Goal: Transaction & Acquisition: Purchase product/service

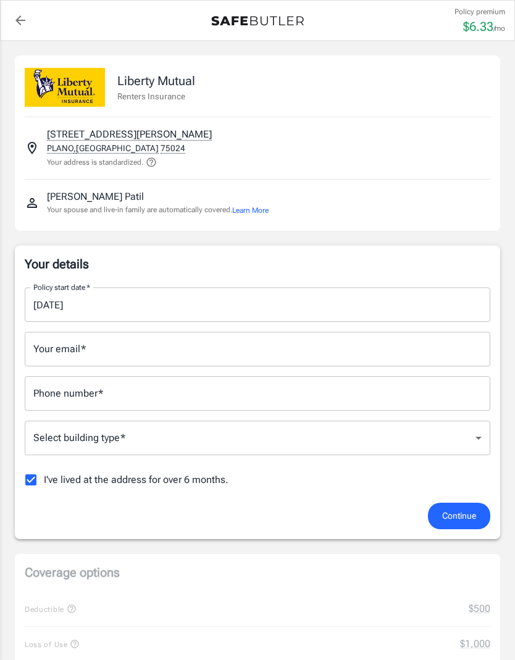
click at [34, 481] on input "I've lived at the address for over 6 months." at bounding box center [31, 480] width 26 height 26
checkbox input "false"
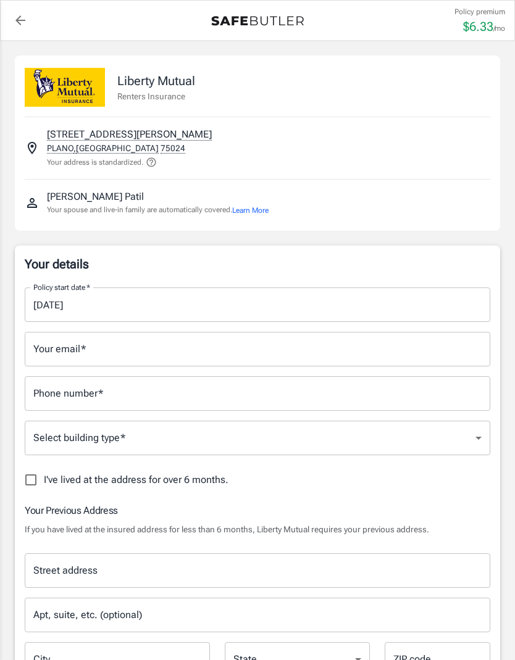
click at [164, 347] on input "Your email   *" at bounding box center [257, 349] width 465 height 35
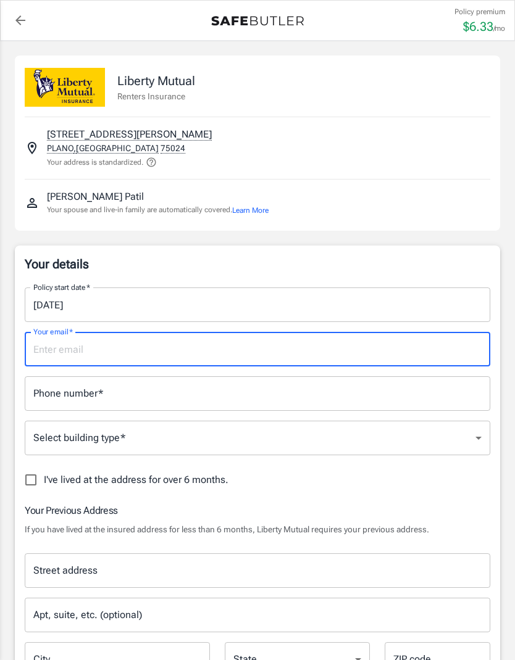
type input "[EMAIL_ADDRESS][DOMAIN_NAME]"
type input "2027014647"
type input "[STREET_ADDRESS]"
type input "[US_STATE]"
type input "20002"
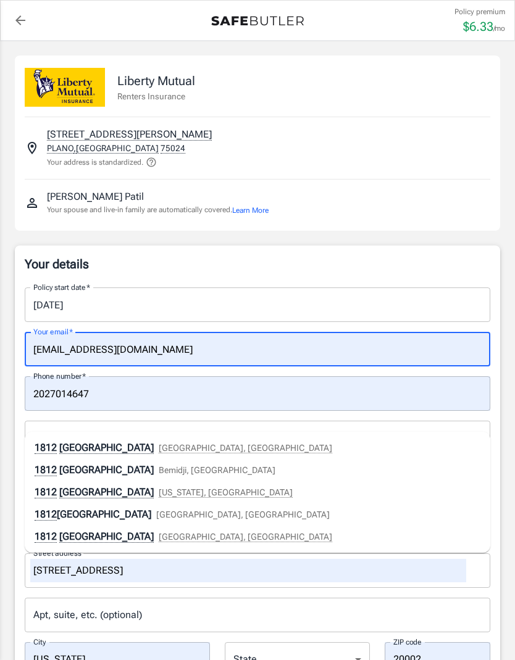
click at [210, 396] on input "2027014647" at bounding box center [257, 393] width 465 height 35
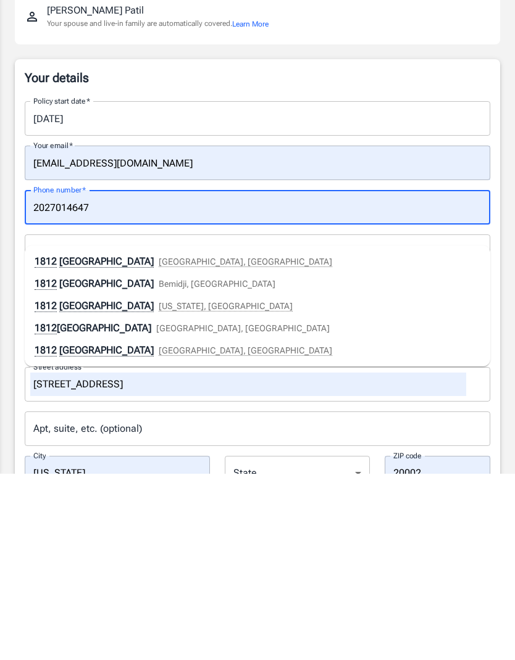
scroll to position [186, 0]
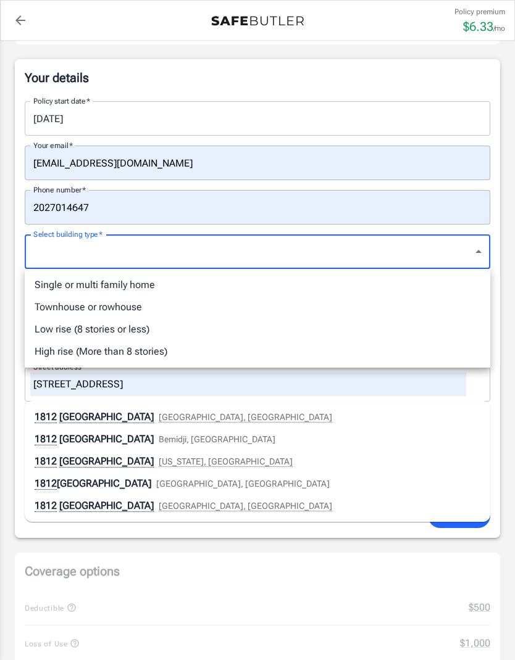
click at [127, 326] on li "Low rise (8 stories or less)" at bounding box center [257, 329] width 465 height 22
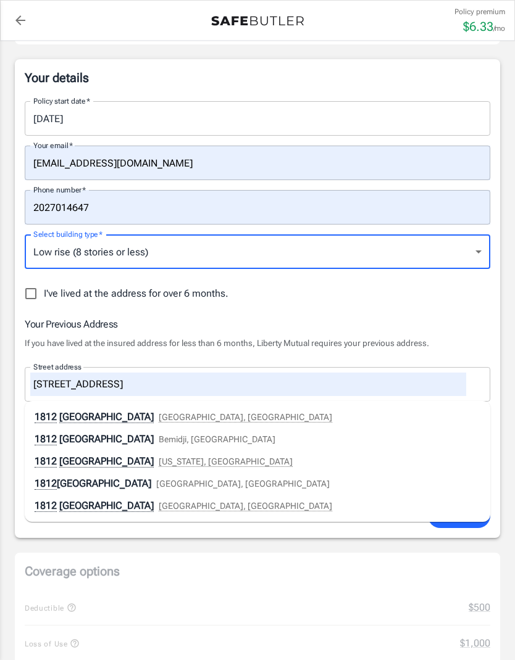
type input "lowrise"
click at [421, 377] on input "[STREET_ADDRESS]" at bounding box center [248, 384] width 436 height 23
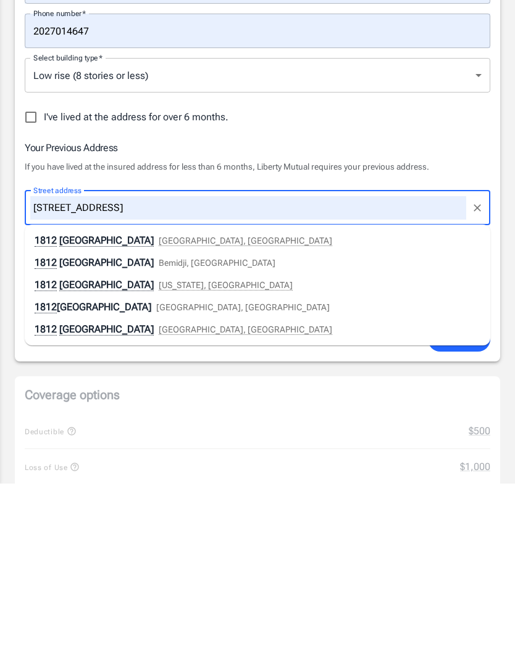
click at [412, 373] on input "[STREET_ADDRESS]" at bounding box center [248, 384] width 436 height 23
click at [482, 378] on icon "Clear" at bounding box center [477, 384] width 12 height 12
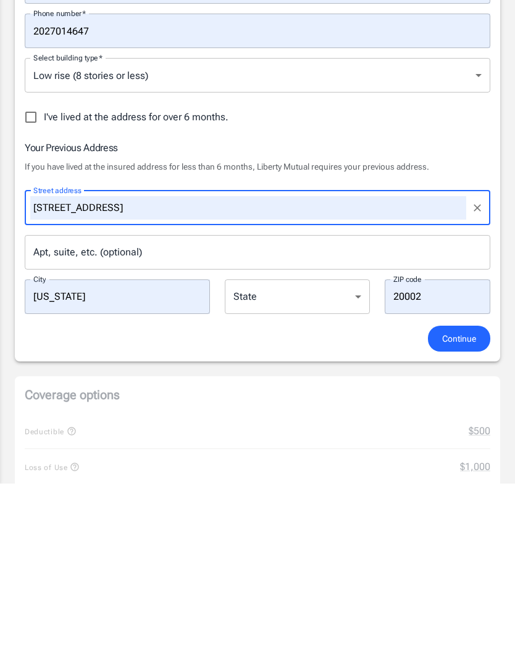
scroll to position [363, 0]
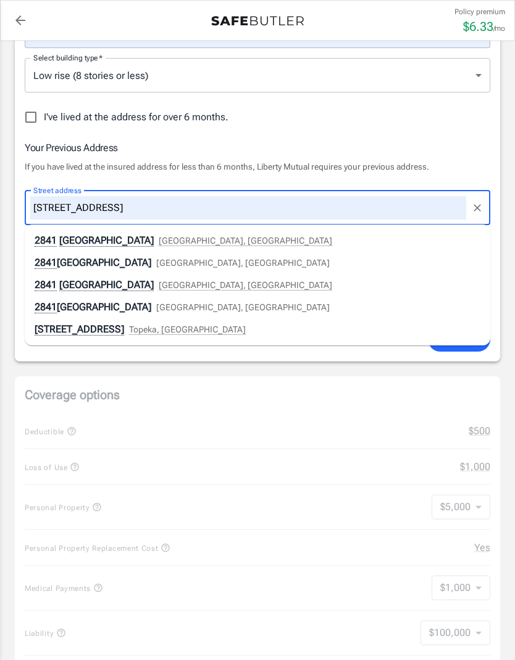
click at [202, 236] on span "[GEOGRAPHIC_DATA], [GEOGRAPHIC_DATA]" at bounding box center [245, 241] width 173 height 10
type input "[STREET_ADDRESS]"
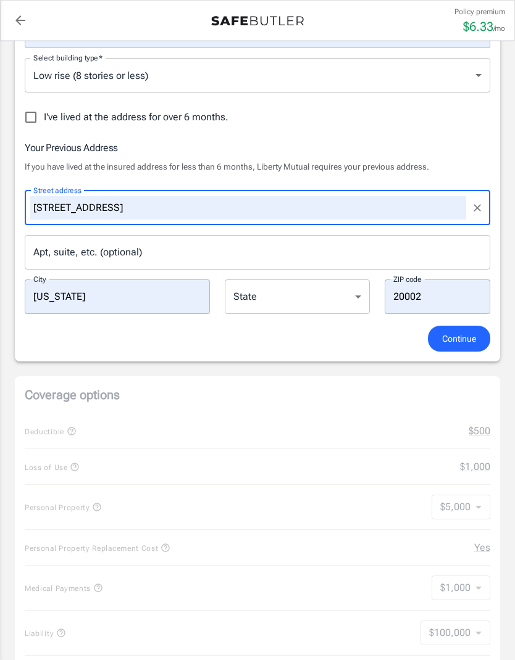
type input "[GEOGRAPHIC_DATA]"
select select "FL"
type input "32608"
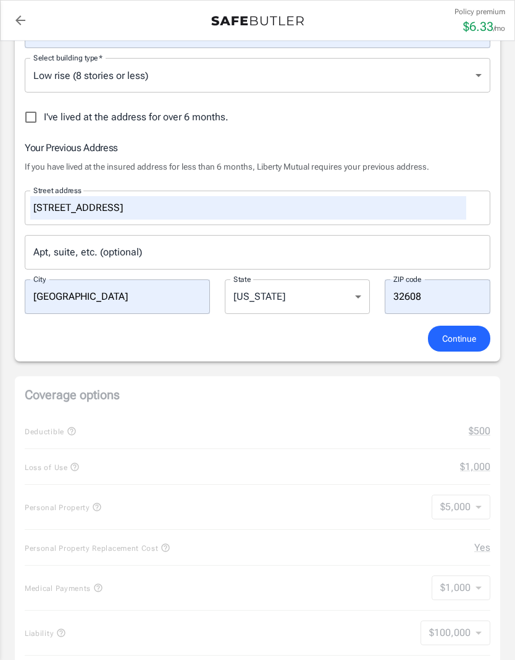
click at [167, 247] on input "Apt, suite, etc. (optional)" at bounding box center [257, 252] width 465 height 35
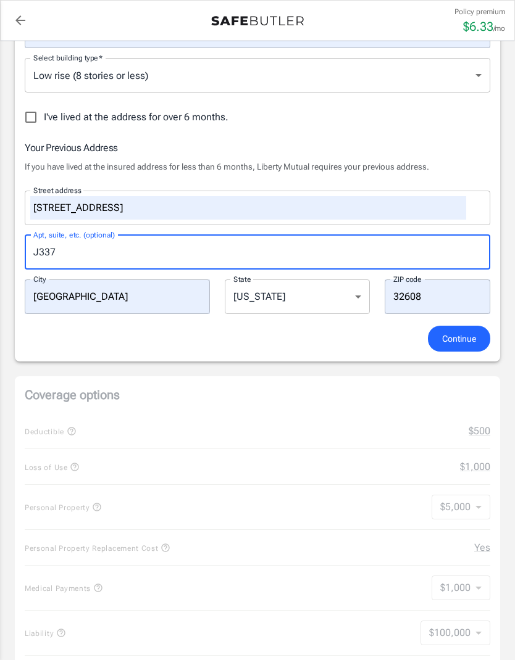
type input "J337"
click at [461, 328] on button "Continue" at bounding box center [459, 339] width 62 height 27
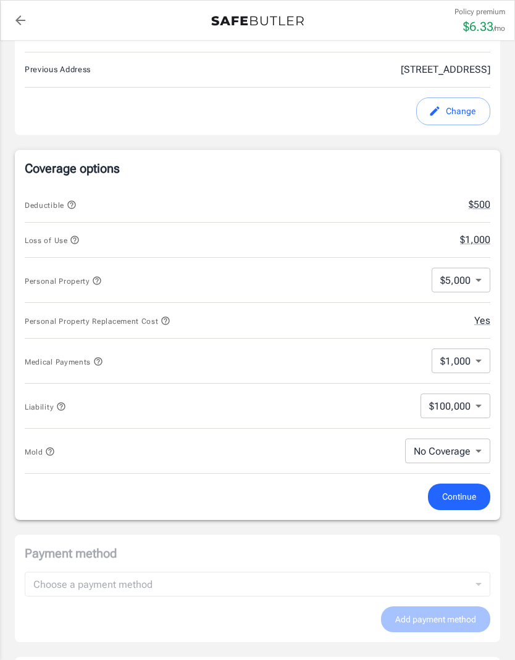
scroll to position [410, 0]
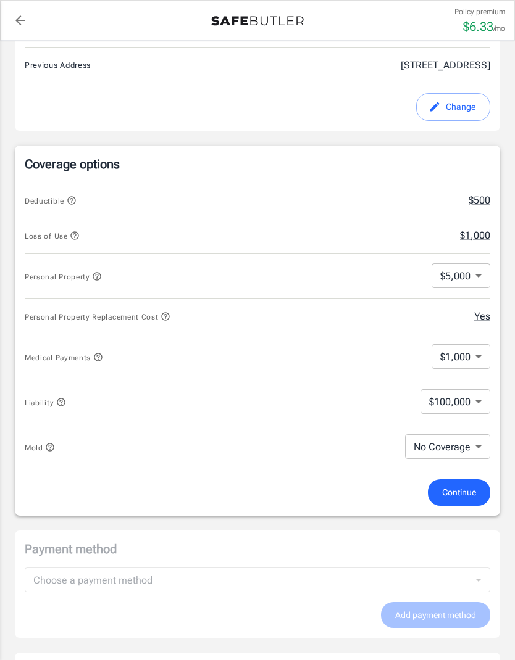
click at [475, 404] on body "Policy premium $ 6.33 /mo Liberty Mutual Renters Insurance [STREET_ADDRESS][PER…" at bounding box center [257, 410] width 515 height 1641
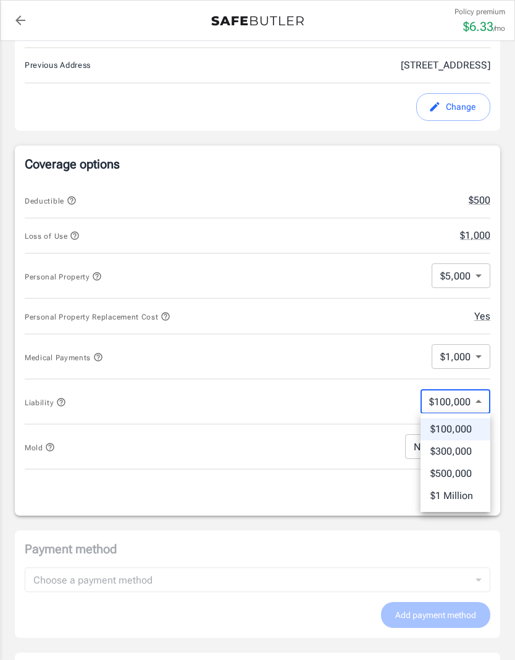
click at [462, 453] on li "$300,000" at bounding box center [455, 452] width 70 height 22
type input "300000"
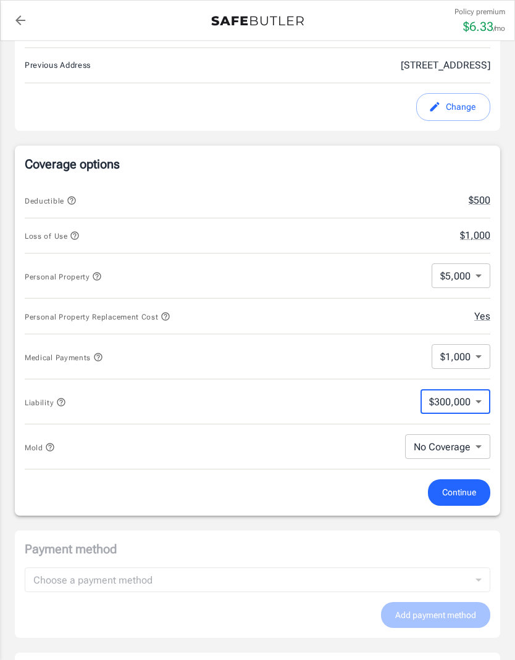
click at [479, 357] on body "Policy premium $ 6.33 /mo Liberty Mutual Renters Insurance [STREET_ADDRESS][PER…" at bounding box center [257, 410] width 515 height 1641
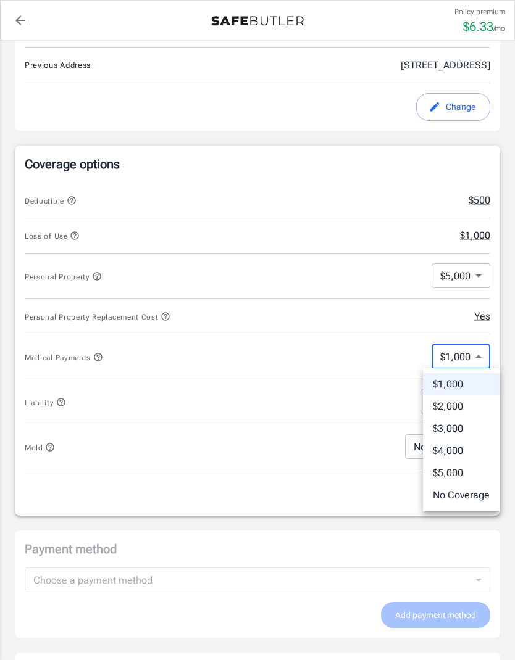
click at [481, 354] on div at bounding box center [257, 330] width 515 height 660
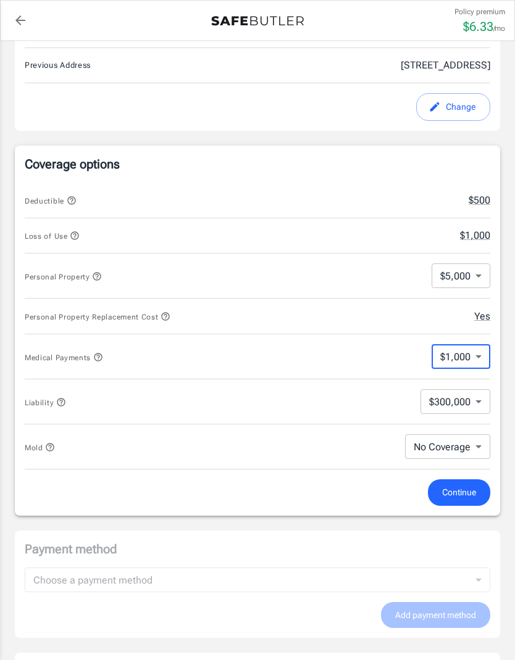
click at [484, 197] on button "$500" at bounding box center [479, 200] width 22 height 15
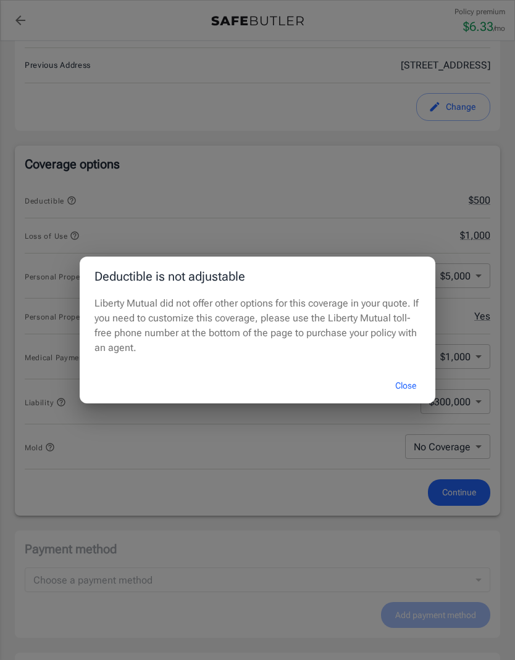
click at [400, 379] on button "Close" at bounding box center [405, 386] width 49 height 27
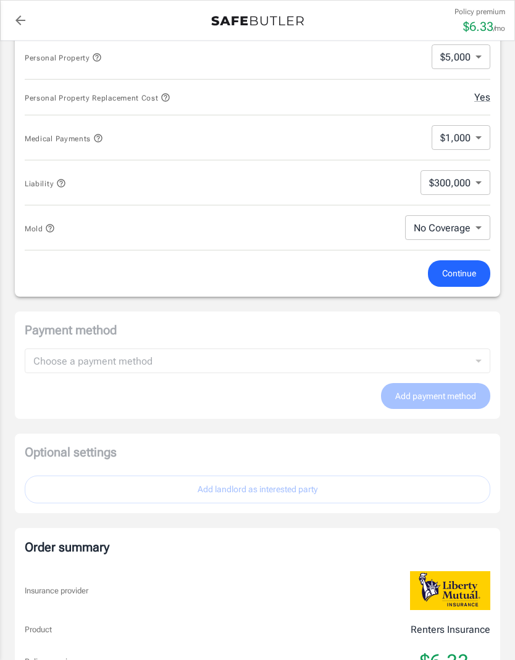
scroll to position [629, 0]
click at [472, 264] on button "Continue" at bounding box center [459, 274] width 62 height 27
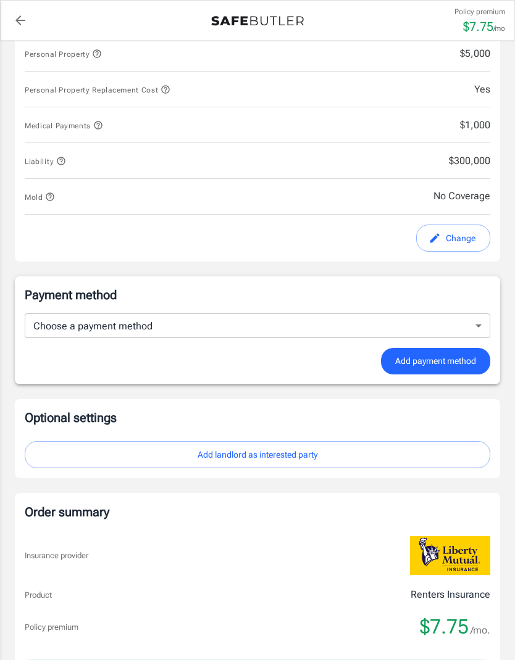
scroll to position [628, 0]
click at [236, 323] on body "Policy premium $ 7.75 /mo Liberty Mutual Renters Insurance [STREET_ADDRESS][PER…" at bounding box center [257, 174] width 515 height 1605
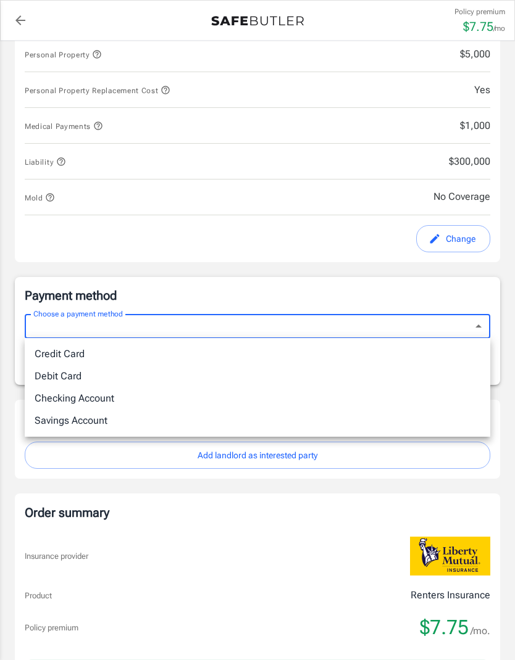
click at [284, 261] on div at bounding box center [257, 330] width 515 height 660
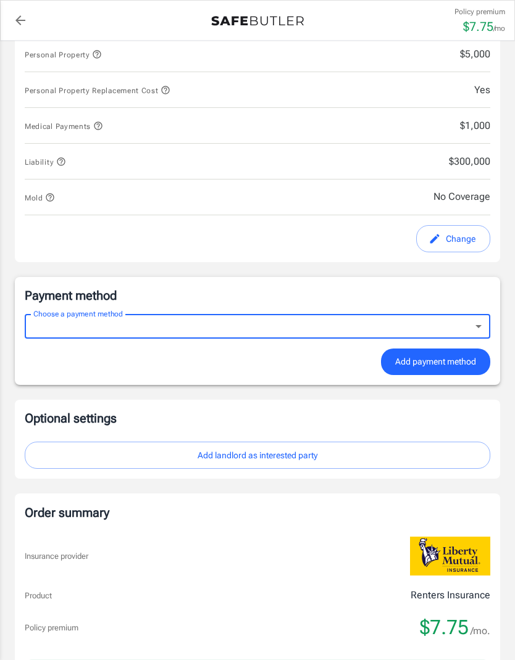
click at [325, 325] on body "Policy premium $ 7.75 /mo Liberty Mutual Renters Insurance [STREET_ADDRESS][PER…" at bounding box center [257, 174] width 515 height 1605
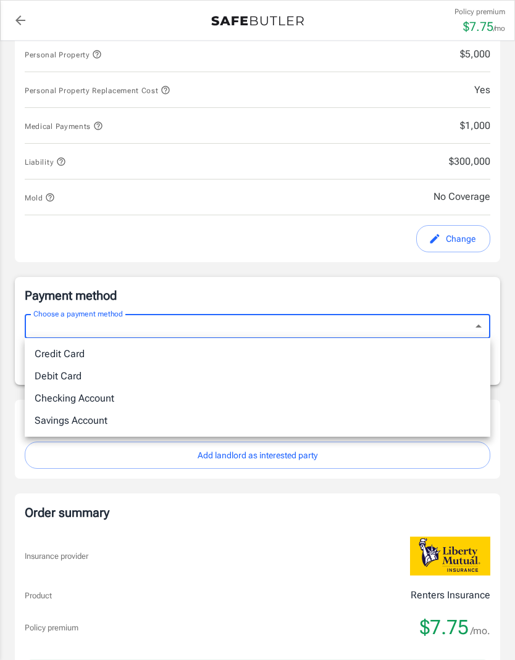
click at [78, 351] on li "Credit Card" at bounding box center [257, 354] width 465 height 22
type input "credit"
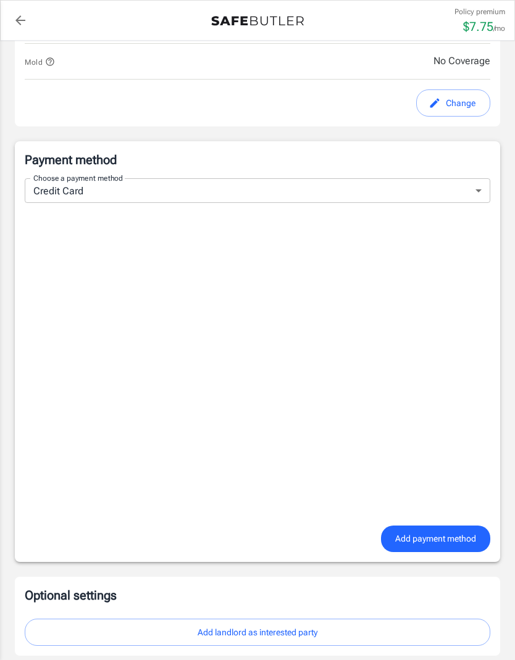
scroll to position [763, 0]
click at [454, 541] on span "Add payment method" at bounding box center [435, 539] width 81 height 15
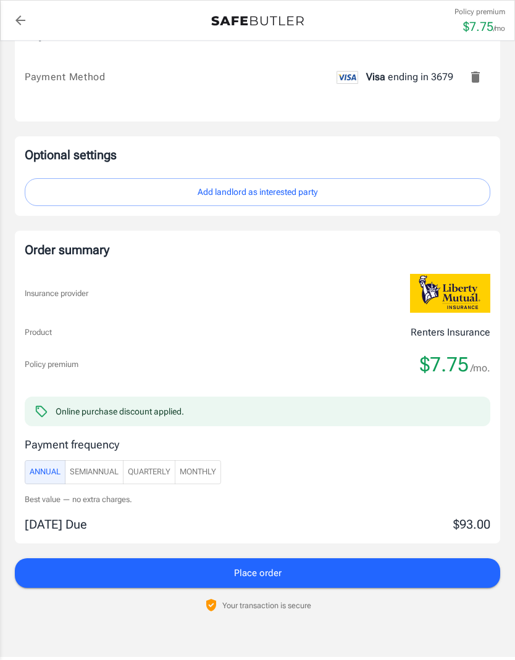
scroll to position [894, 0]
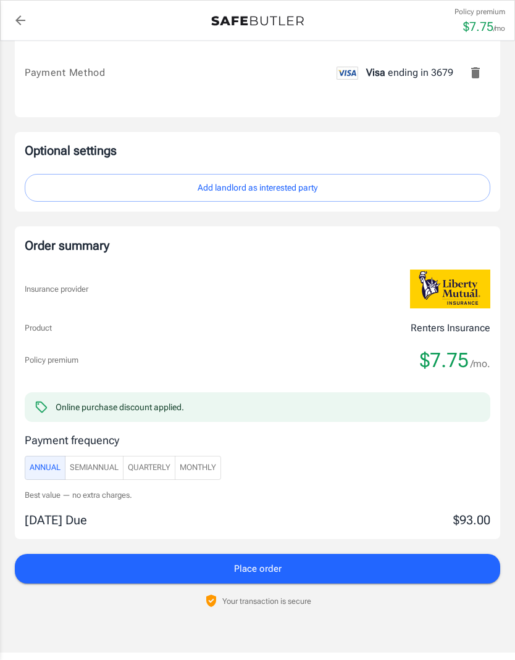
click at [99, 456] on button "SemiAnnual" at bounding box center [94, 468] width 59 height 24
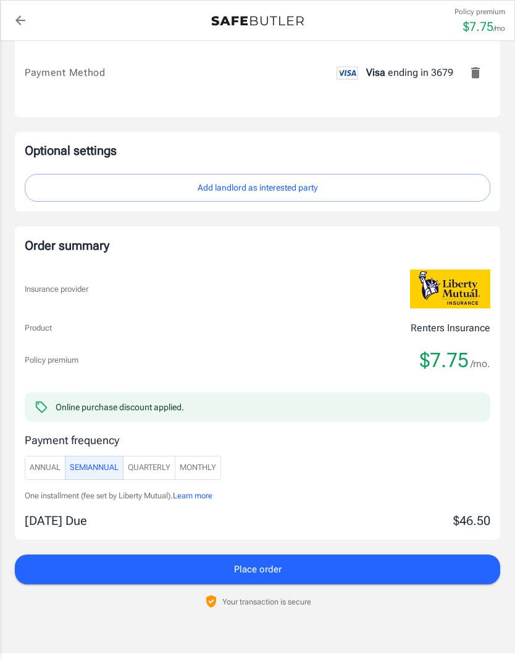
click at [203, 463] on span "Monthly" at bounding box center [198, 468] width 36 height 14
click at [148, 464] on span "Quarterly" at bounding box center [149, 468] width 43 height 14
click at [94, 463] on span "SemiAnnual" at bounding box center [94, 468] width 49 height 14
